Goal: Task Accomplishment & Management: Manage account settings

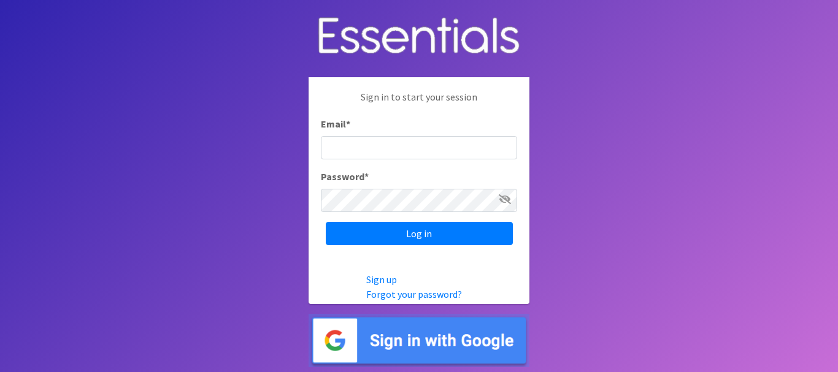
click at [420, 151] on input "Email *" at bounding box center [419, 147] width 196 height 23
click at [439, 142] on input "[EMAIL_ADDRESS][DOMAIN_NAME]" at bounding box center [419, 147] width 196 height 23
click at [435, 136] on input "[EMAIL_ADDRESS][DOMAIN_NAME]" at bounding box center [419, 147] width 196 height 23
click at [435, 137] on input "[EMAIL_ADDRESS][DOMAIN_NAME]" at bounding box center [419, 147] width 196 height 23
type input "[EMAIL_ADDRESS][DOMAIN_NAME]"
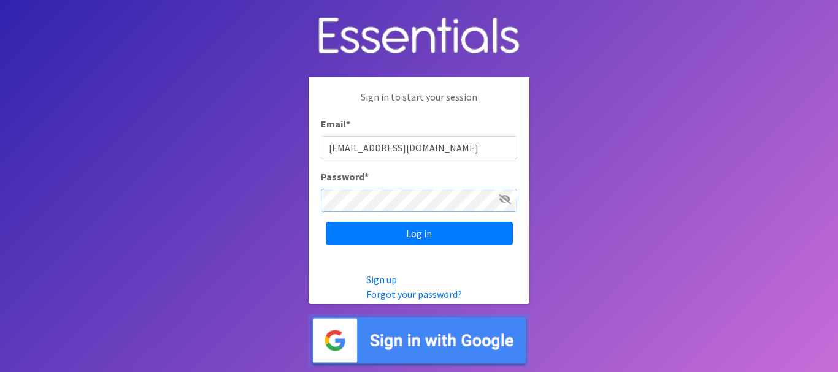
click at [326, 222] on input "Log in" at bounding box center [419, 233] width 187 height 23
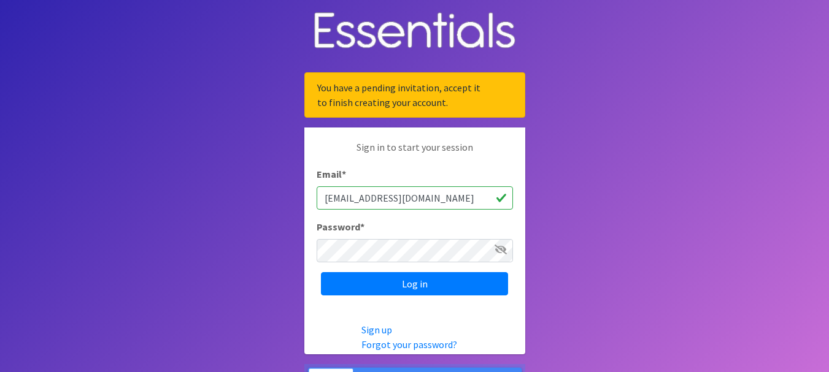
click at [399, 203] on input "[EMAIL_ADDRESS][DOMAIN_NAME]" at bounding box center [415, 197] width 196 height 23
drag, startPoint x: 399, startPoint y: 203, endPoint x: 315, endPoint y: 199, distance: 83.5
click at [315, 199] on div "Sign in to start your session Email * [EMAIL_ADDRESS][DOMAIN_NAME] Password * L…" at bounding box center [414, 218] width 221 height 180
type input "[EMAIL_ADDRESS][DOMAIN_NAME]"
click at [321, 272] on input "Log in" at bounding box center [414, 283] width 187 height 23
